Goal: Obtain resource: Obtain resource

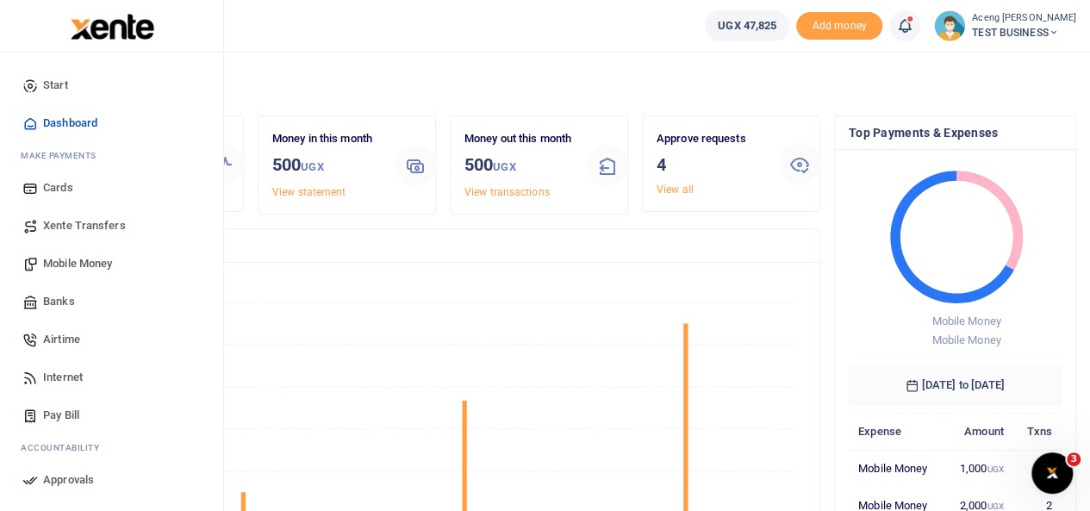
click at [60, 265] on span "Mobile Money" at bounding box center [77, 263] width 69 height 17
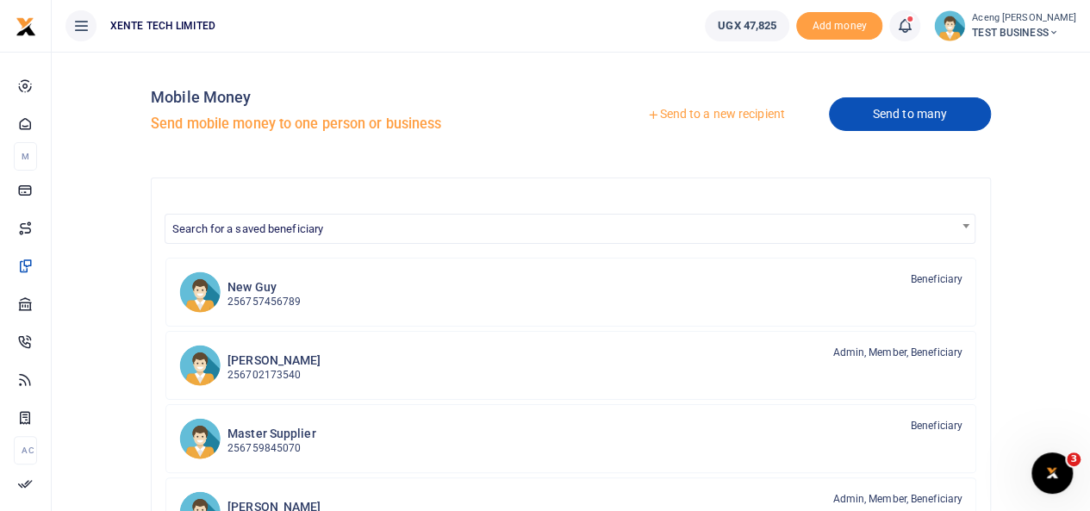
click at [898, 109] on link "Send to many" at bounding box center [910, 114] width 162 height 34
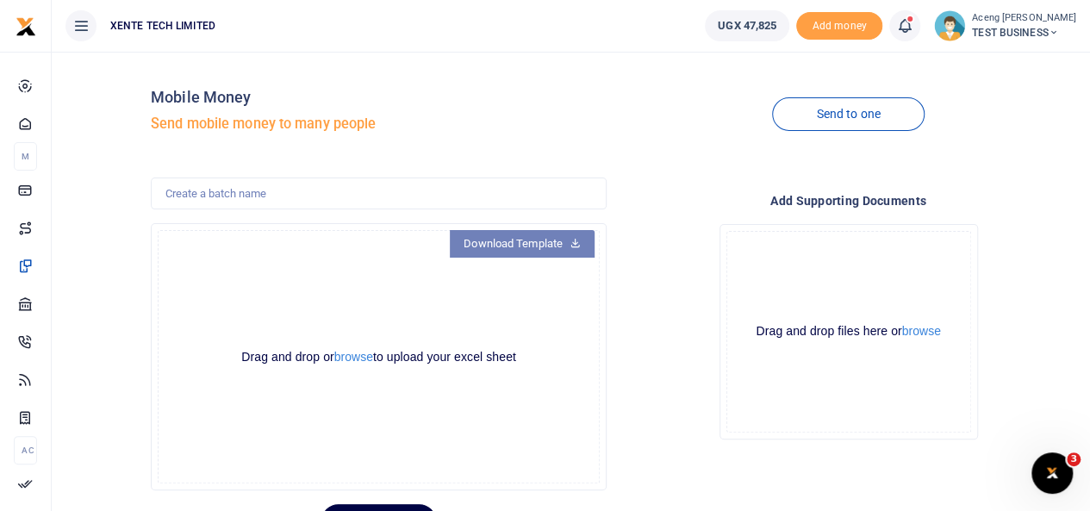
click at [545, 241] on link "Download Template" at bounding box center [522, 244] width 145 height 28
